Goal: Navigation & Orientation: Find specific page/section

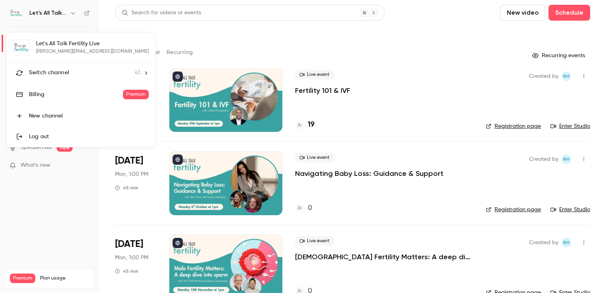
click at [58, 72] on span "Switch channel" at bounding box center [49, 73] width 40 height 8
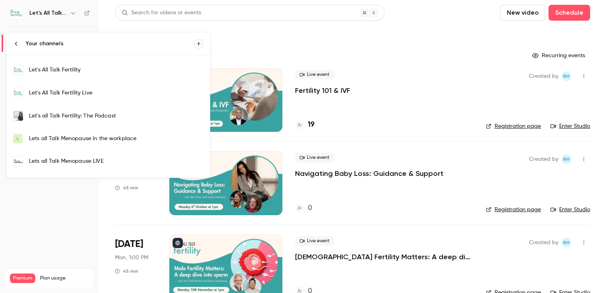
scroll to position [278, 0]
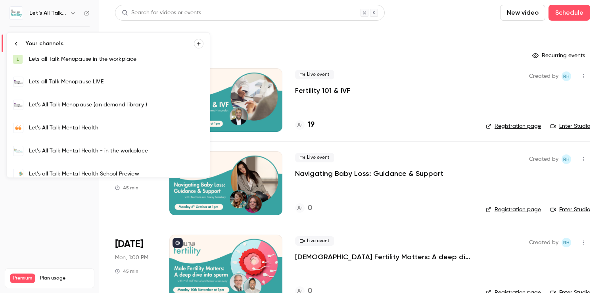
click at [81, 80] on div "Lets all Talk Menopause LIVE" at bounding box center [116, 82] width 175 height 8
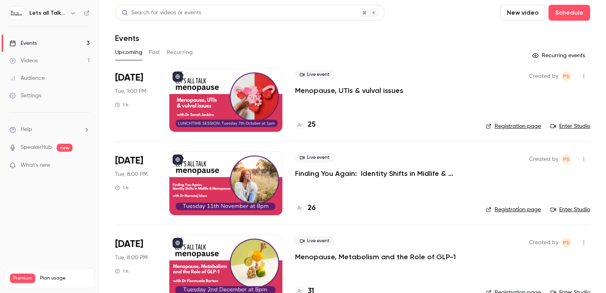
click at [226, 83] on div at bounding box center [225, 99] width 113 height 63
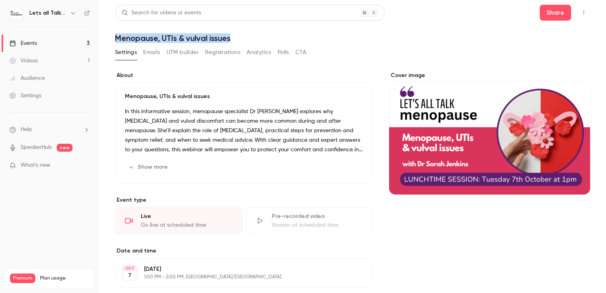
drag, startPoint x: 233, startPoint y: 39, endPoint x: 116, endPoint y: 40, distance: 117.5
click at [116, 40] on h1 "Menopause, UTIs & vulval issues" at bounding box center [352, 38] width 475 height 10
copy h1 "Menopause, UTIs & vulval issues"
